Goal: Understand process/instructions

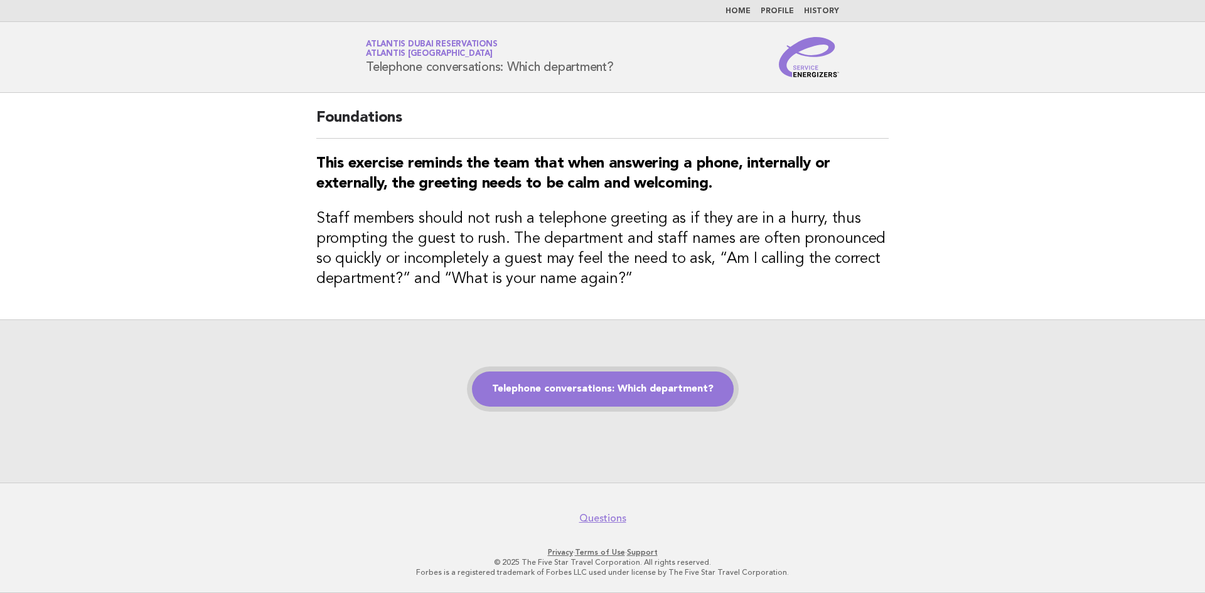
click at [642, 384] on link "Telephone conversations: Which department?" at bounding box center [603, 389] width 262 height 35
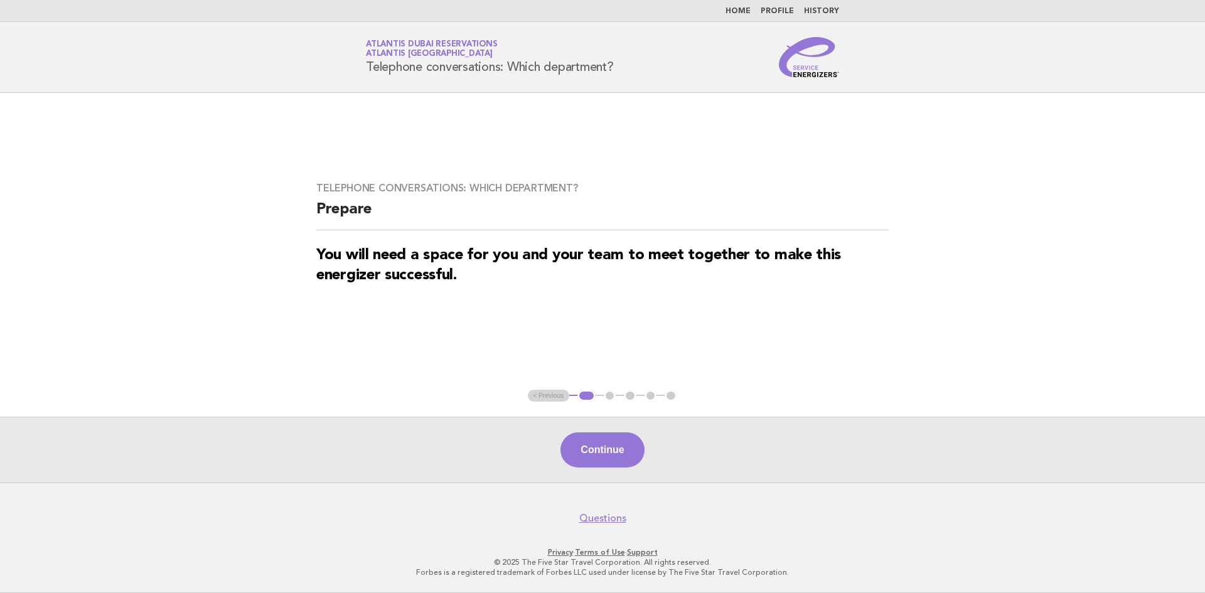
click at [584, 468] on div "Continue" at bounding box center [602, 450] width 1205 height 66
click at [590, 461] on button "Continue" at bounding box center [603, 450] width 84 height 35
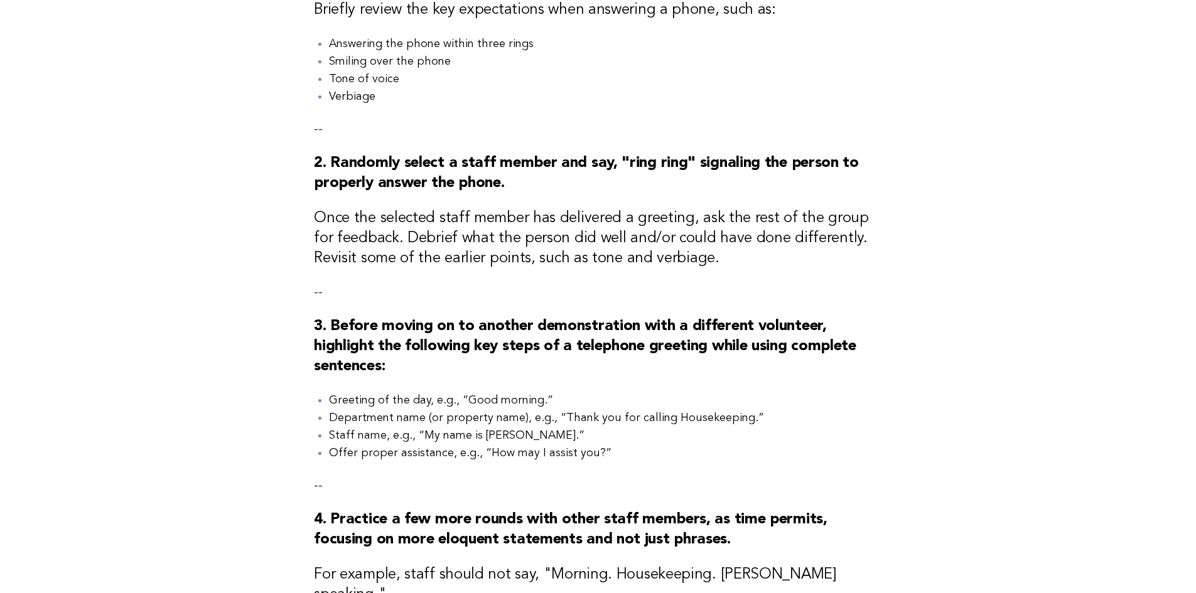
scroll to position [377, 0]
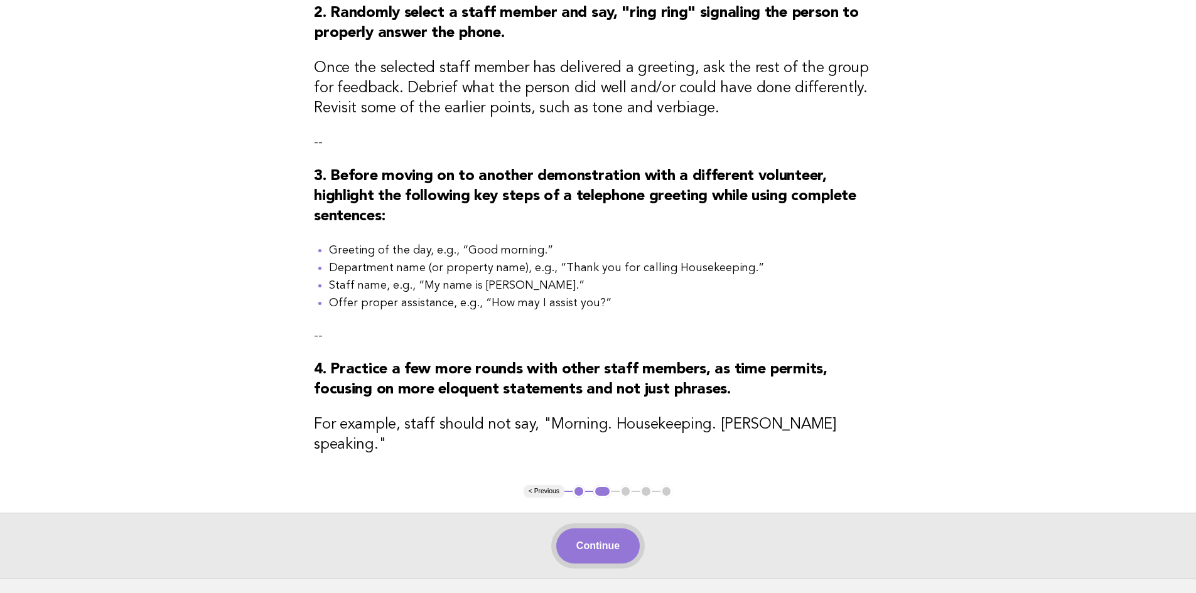
click at [575, 537] on button "Continue" at bounding box center [598, 546] width 84 height 35
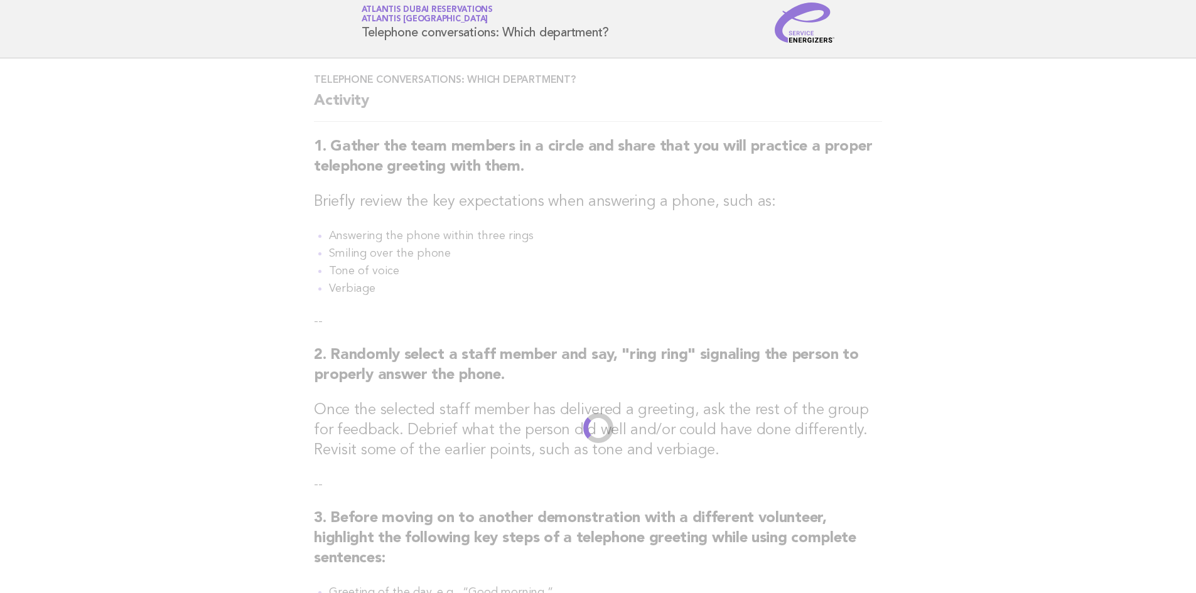
scroll to position [0, 0]
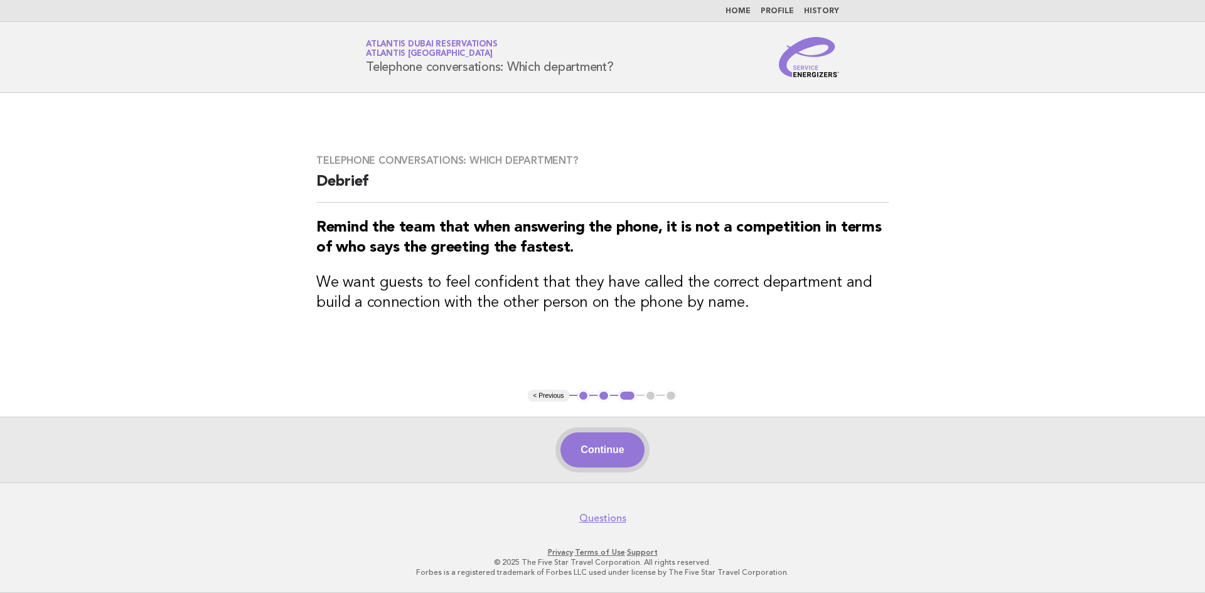
click at [605, 453] on button "Continue" at bounding box center [603, 450] width 84 height 35
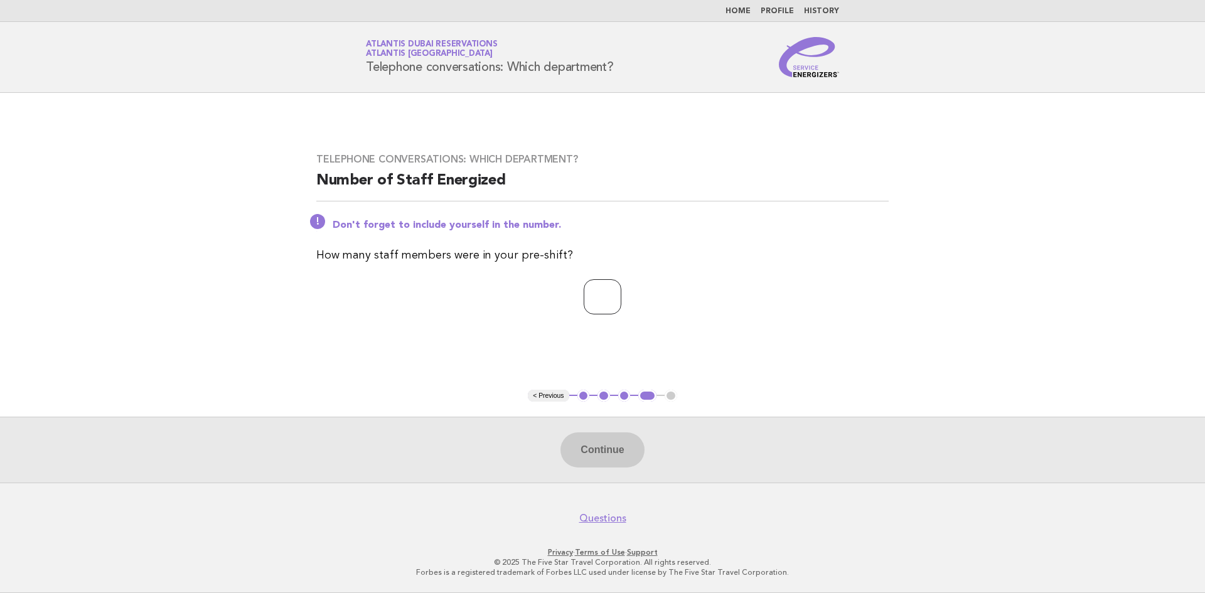
click at [605, 295] on input "number" at bounding box center [603, 296] width 38 height 35
type input "*"
click at [608, 451] on button "Continue" at bounding box center [603, 450] width 84 height 35
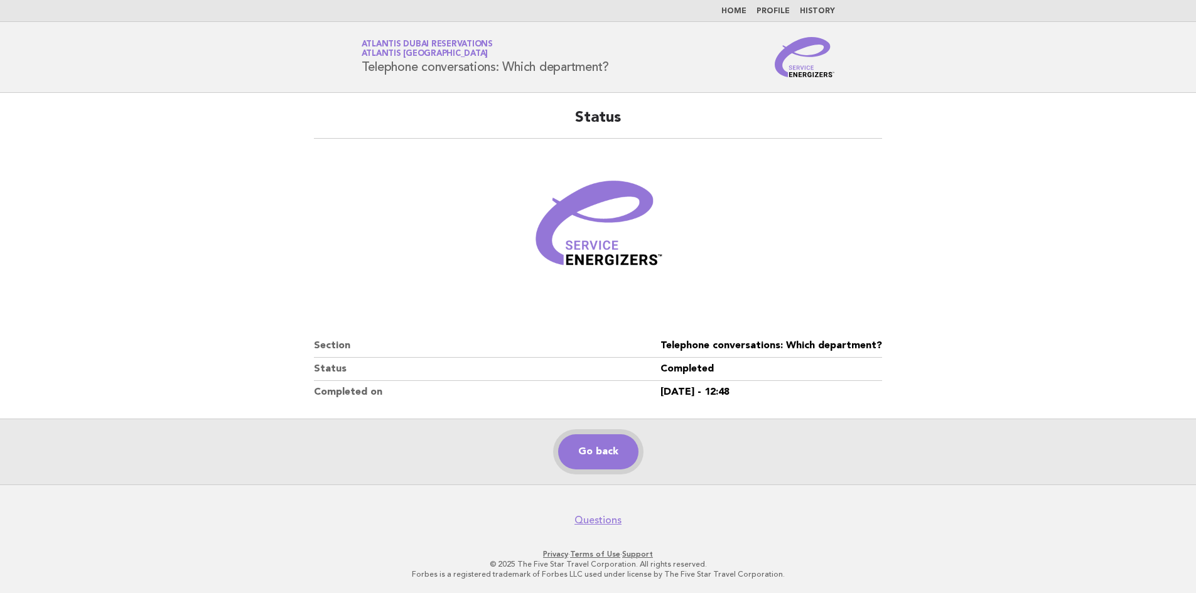
click at [605, 443] on link "Go back" at bounding box center [598, 451] width 80 height 35
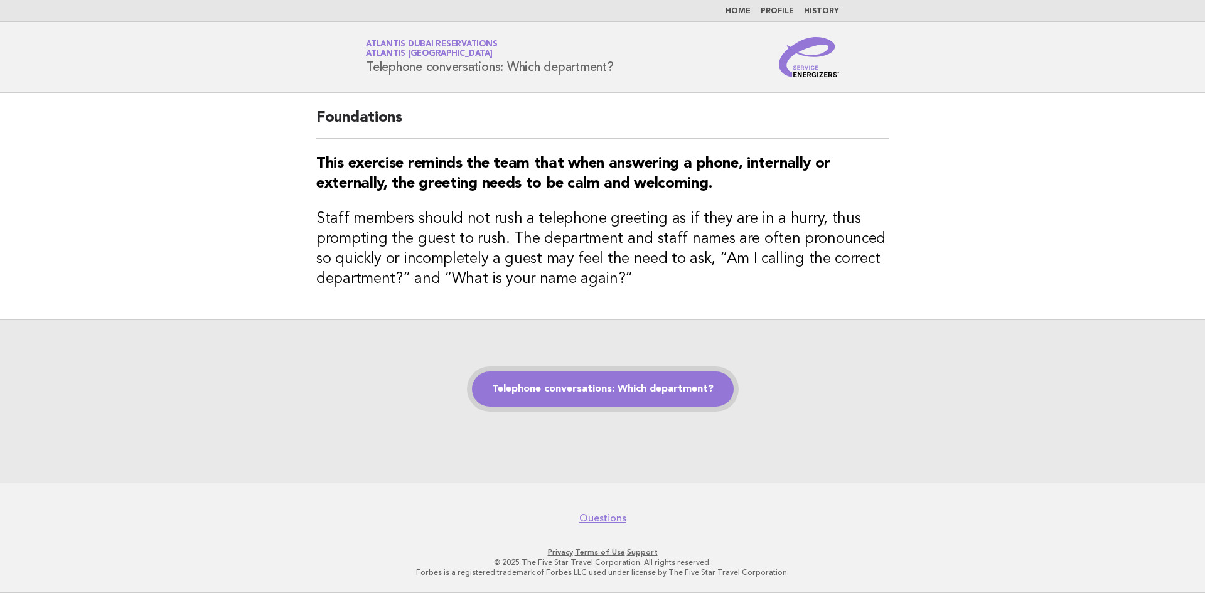
click at [593, 379] on link "Telephone conversations: Which department?" at bounding box center [603, 389] width 262 height 35
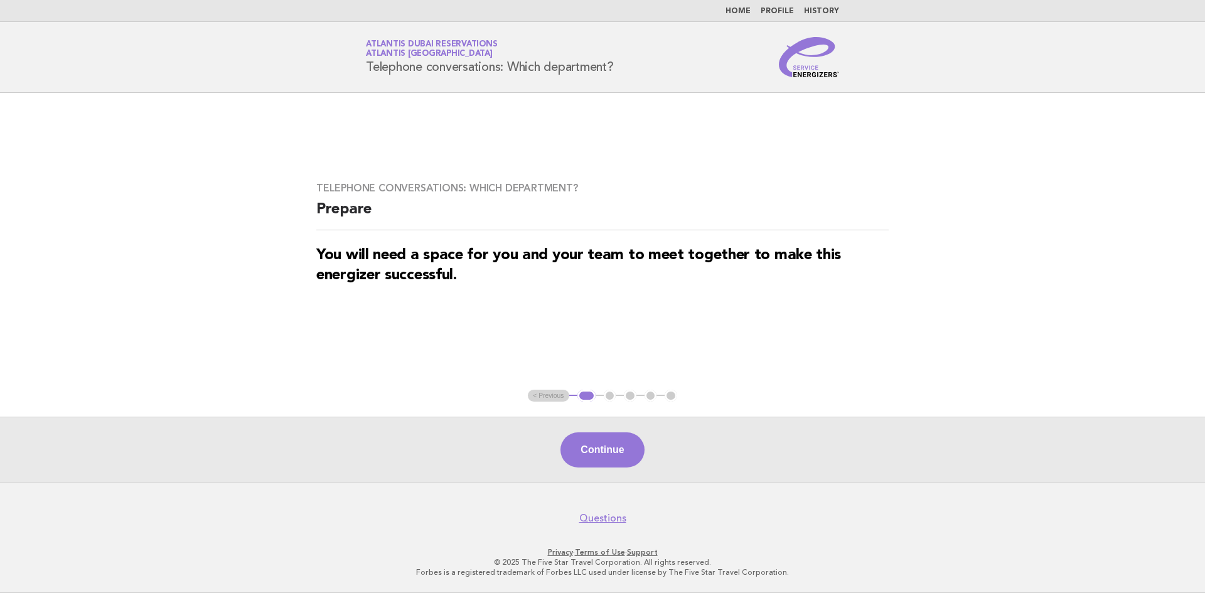
click at [581, 441] on button "Continue" at bounding box center [603, 450] width 84 height 35
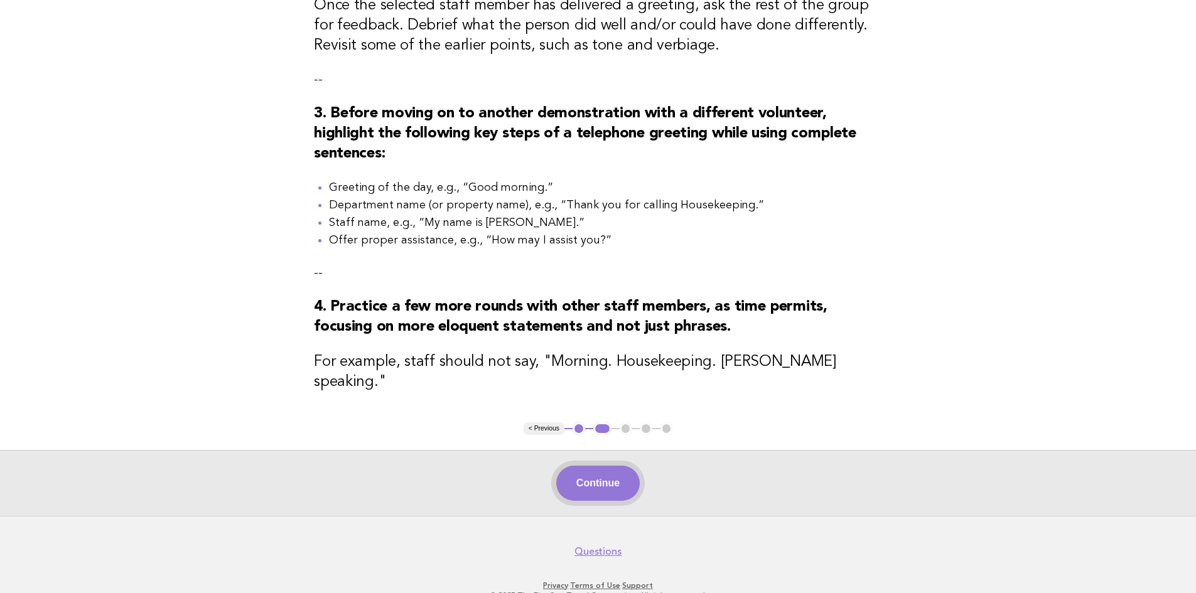
click at [573, 490] on button "Continue" at bounding box center [598, 483] width 84 height 35
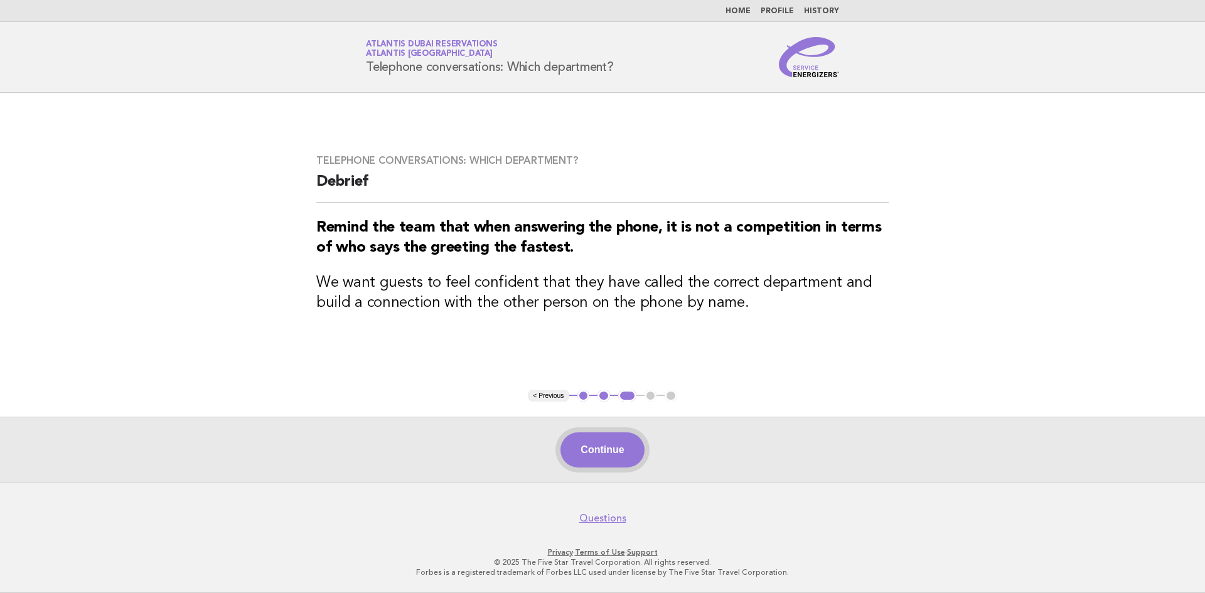
click at [579, 456] on button "Continue" at bounding box center [603, 450] width 84 height 35
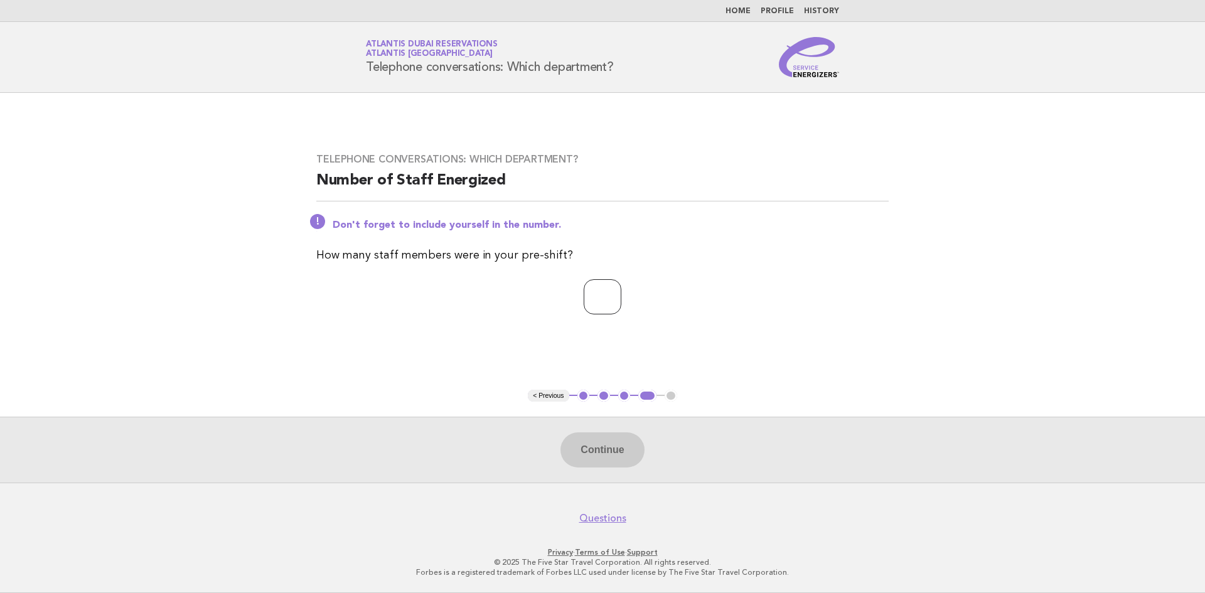
click at [607, 310] on input "number" at bounding box center [603, 296] width 38 height 35
type input "*"
click at [588, 466] on button "Continue" at bounding box center [603, 450] width 84 height 35
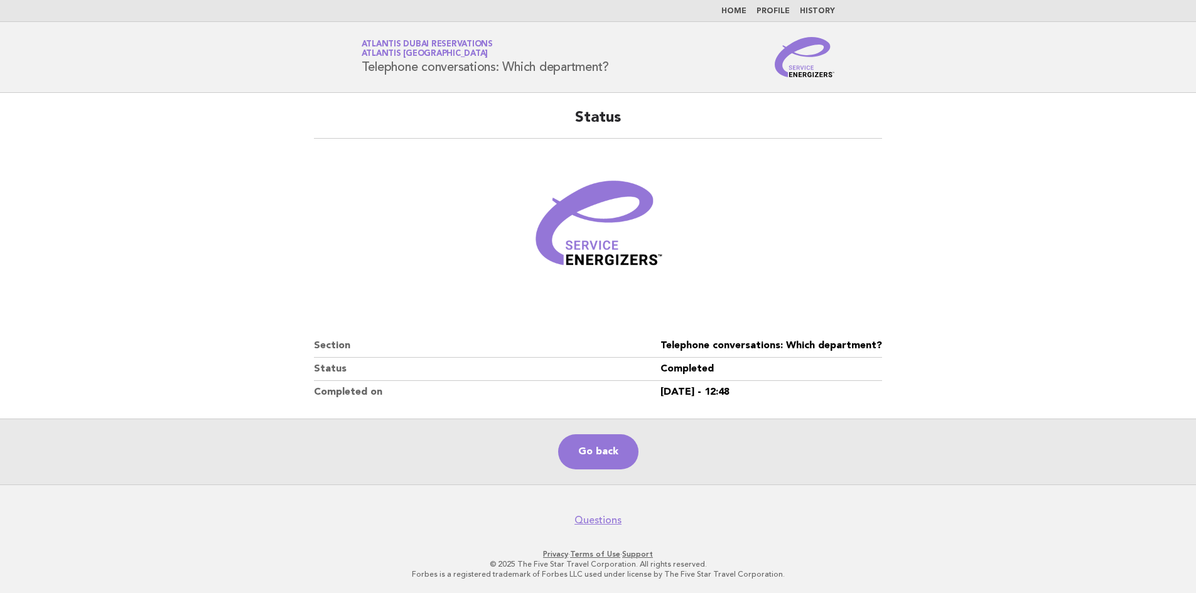
drag, startPoint x: 241, startPoint y: 206, endPoint x: 251, endPoint y: 199, distance: 12.2
click at [244, 204] on main "Status Section Telephone conversations: Which department? Status Completed Comp…" at bounding box center [598, 289] width 1196 height 392
